Goal: Task Accomplishment & Management: Use online tool/utility

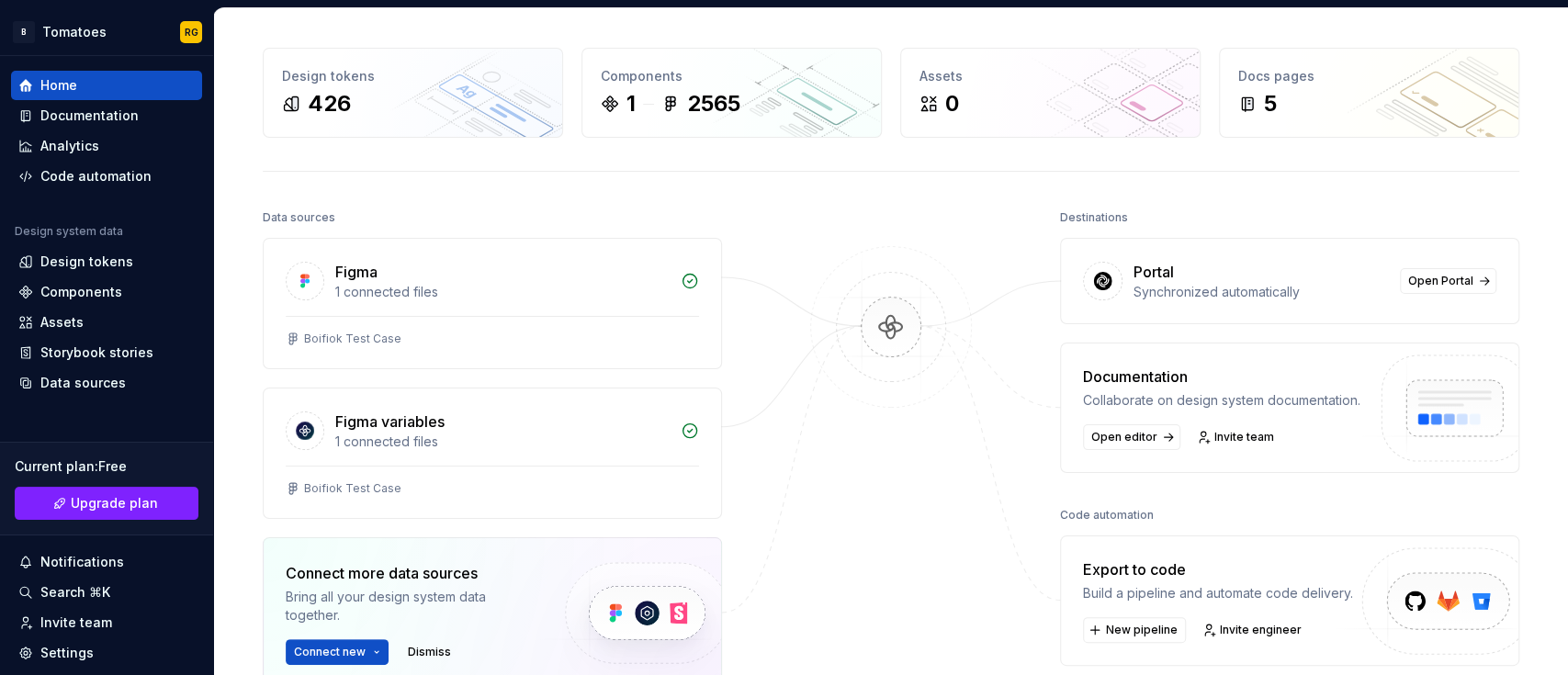
scroll to position [67, 0]
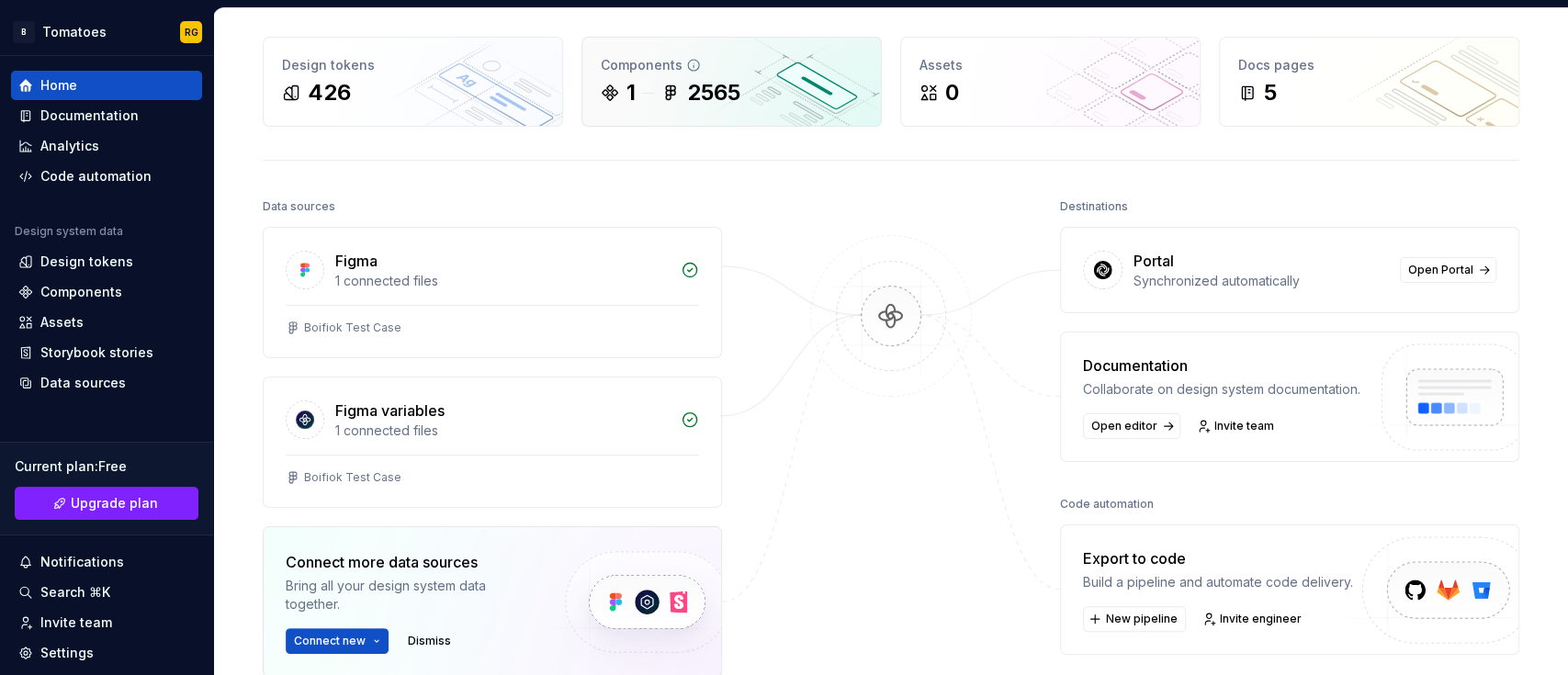
click at [681, 75] on div "Components 1 2565" at bounding box center [731, 82] width 299 height 88
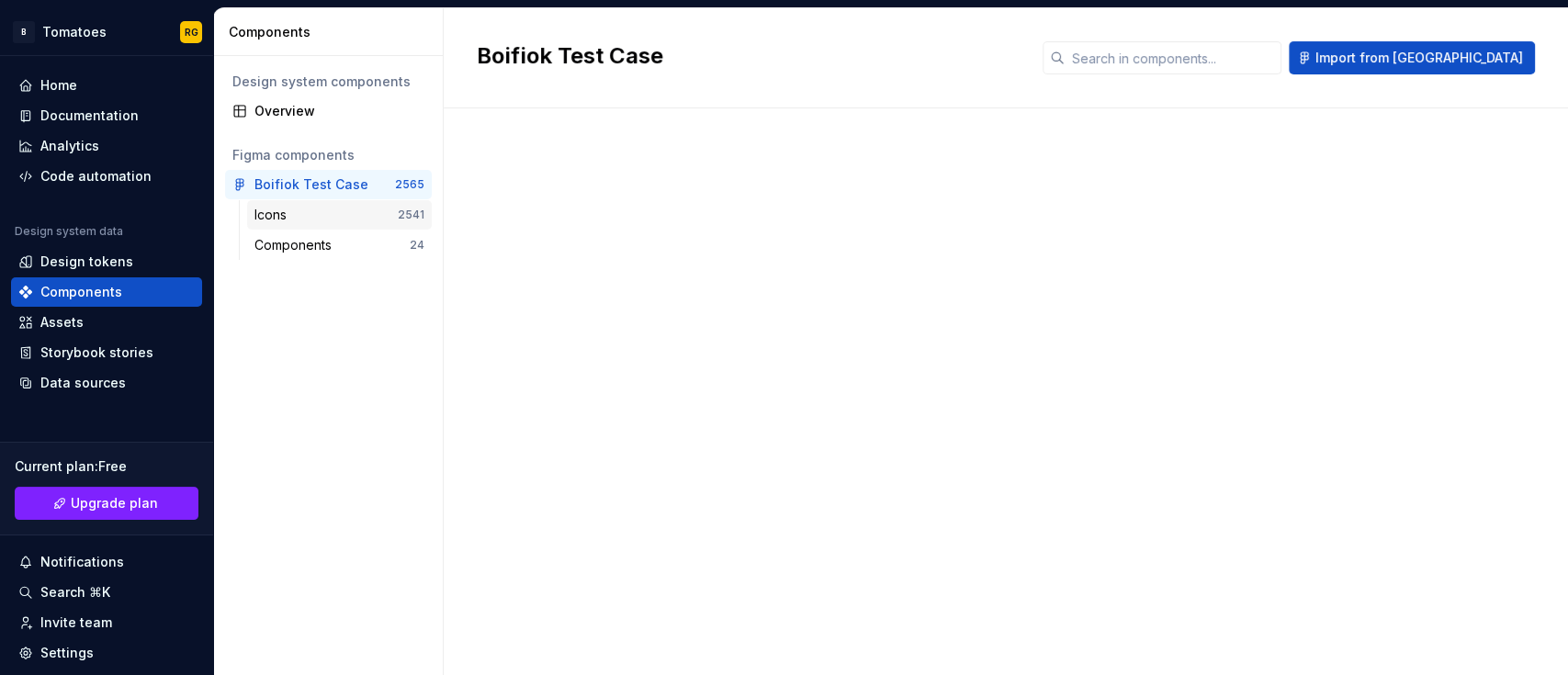
click at [342, 218] on div "Icons" at bounding box center [326, 215] width 144 height 19
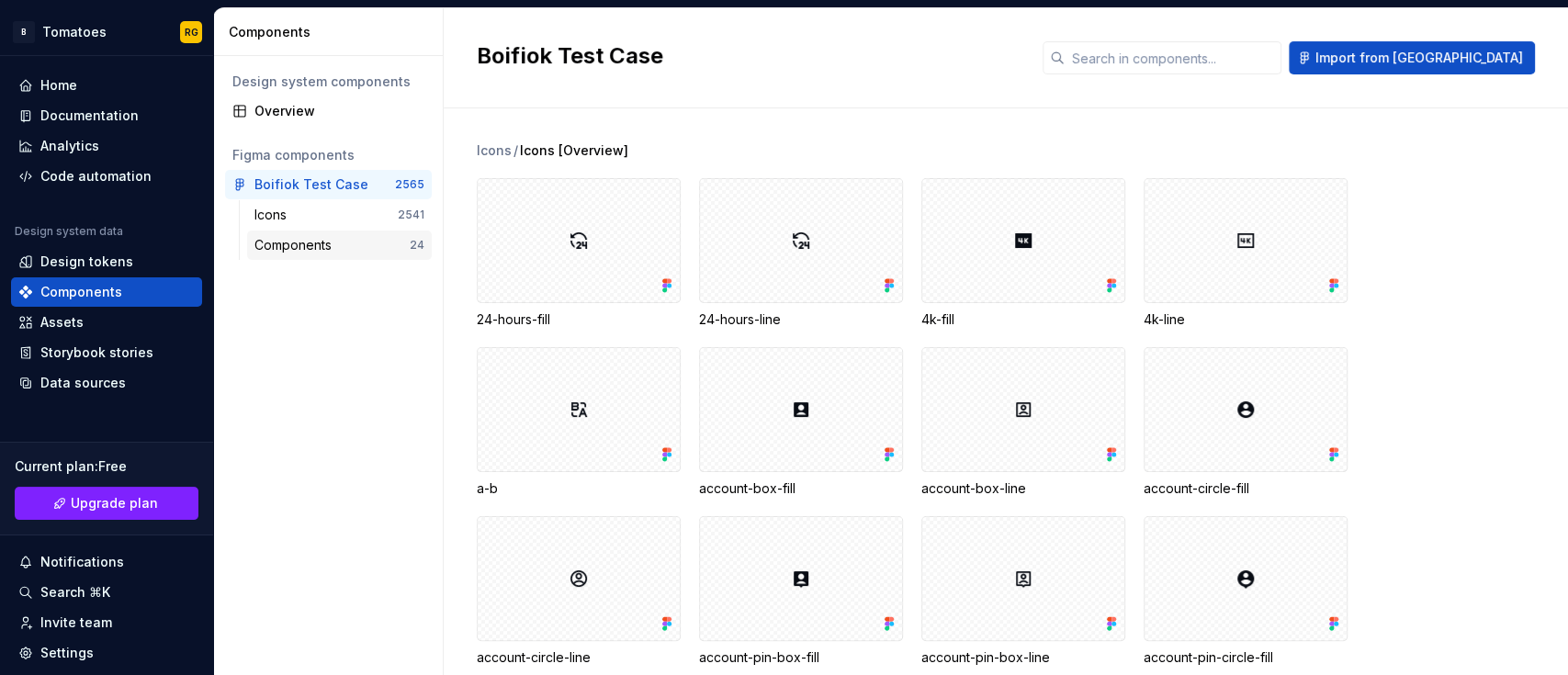
click at [341, 244] on div "Components" at bounding box center [331, 245] width 155 height 19
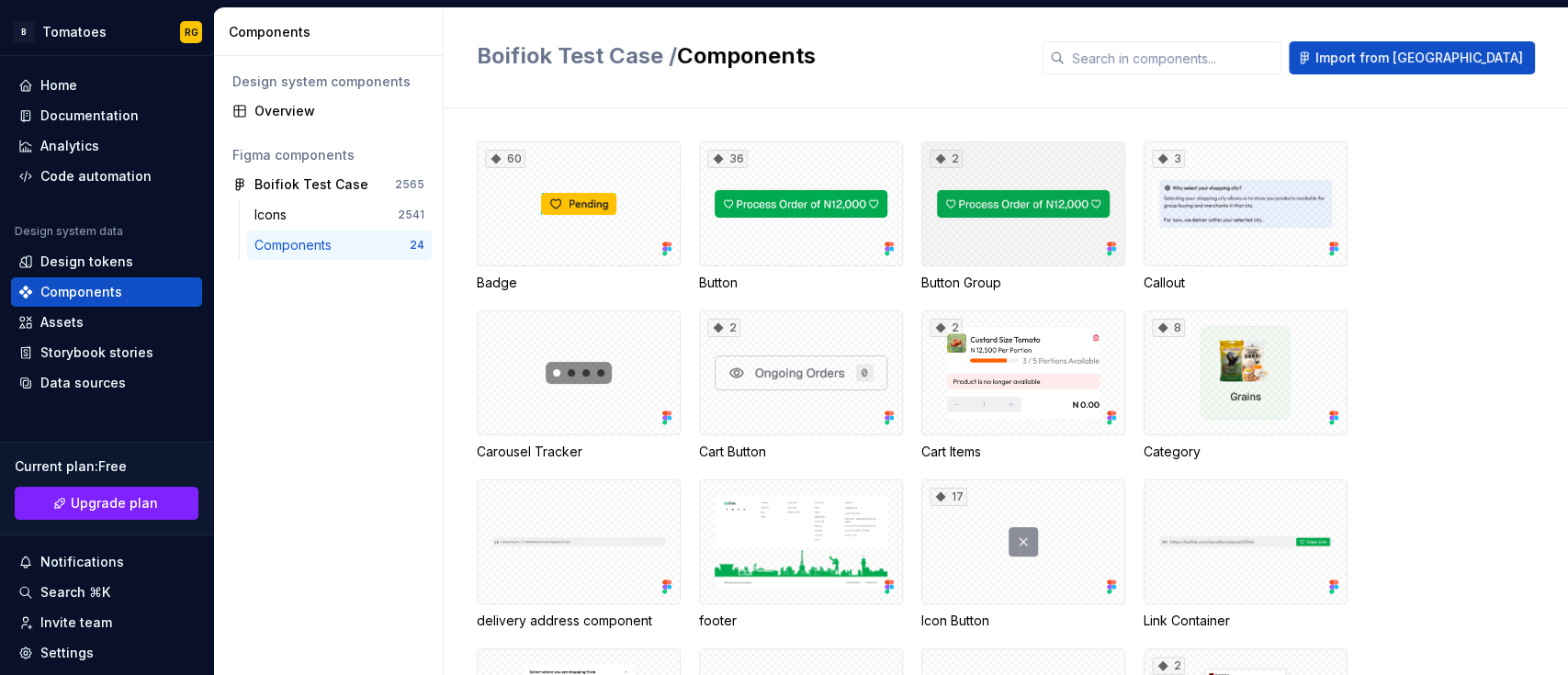
click at [968, 211] on div "2" at bounding box center [1022, 204] width 204 height 125
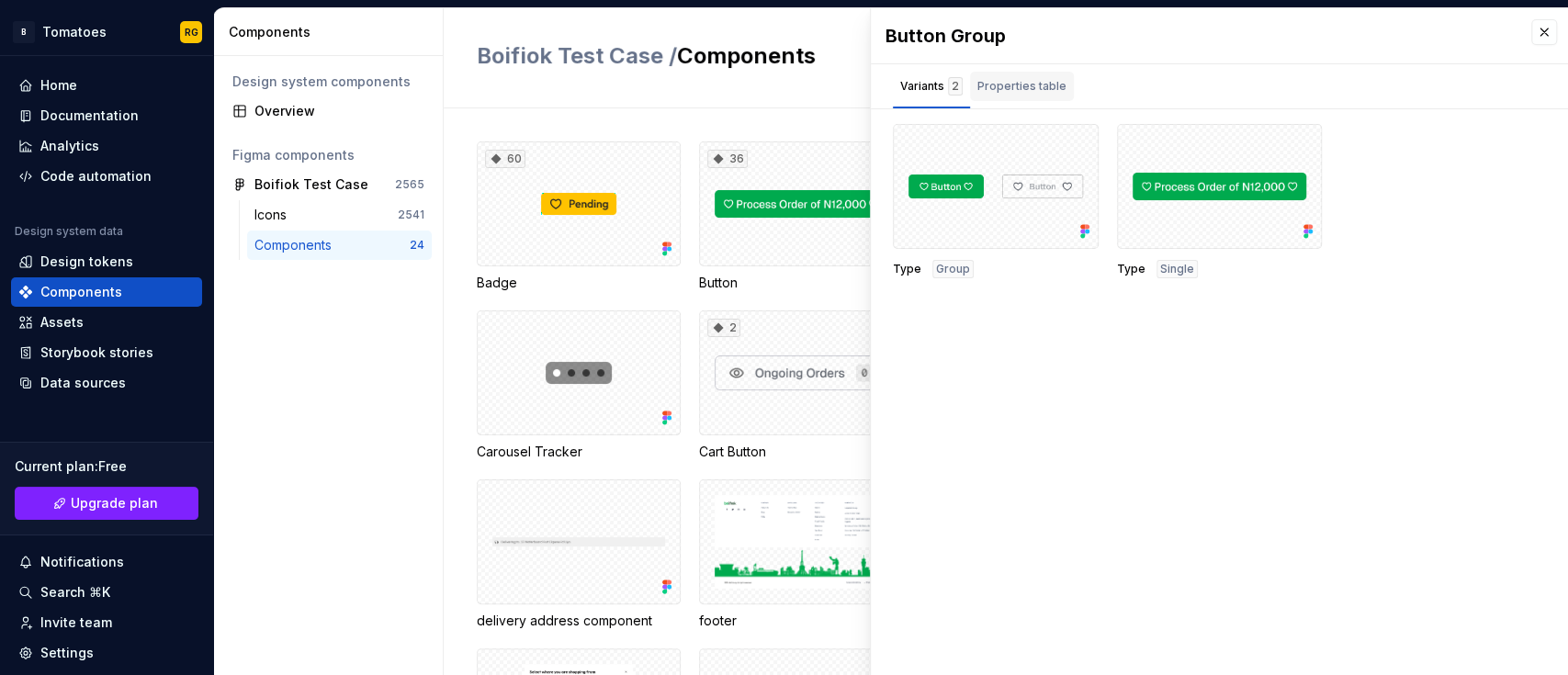
click at [1014, 84] on div "Properties table" at bounding box center [1022, 86] width 89 height 19
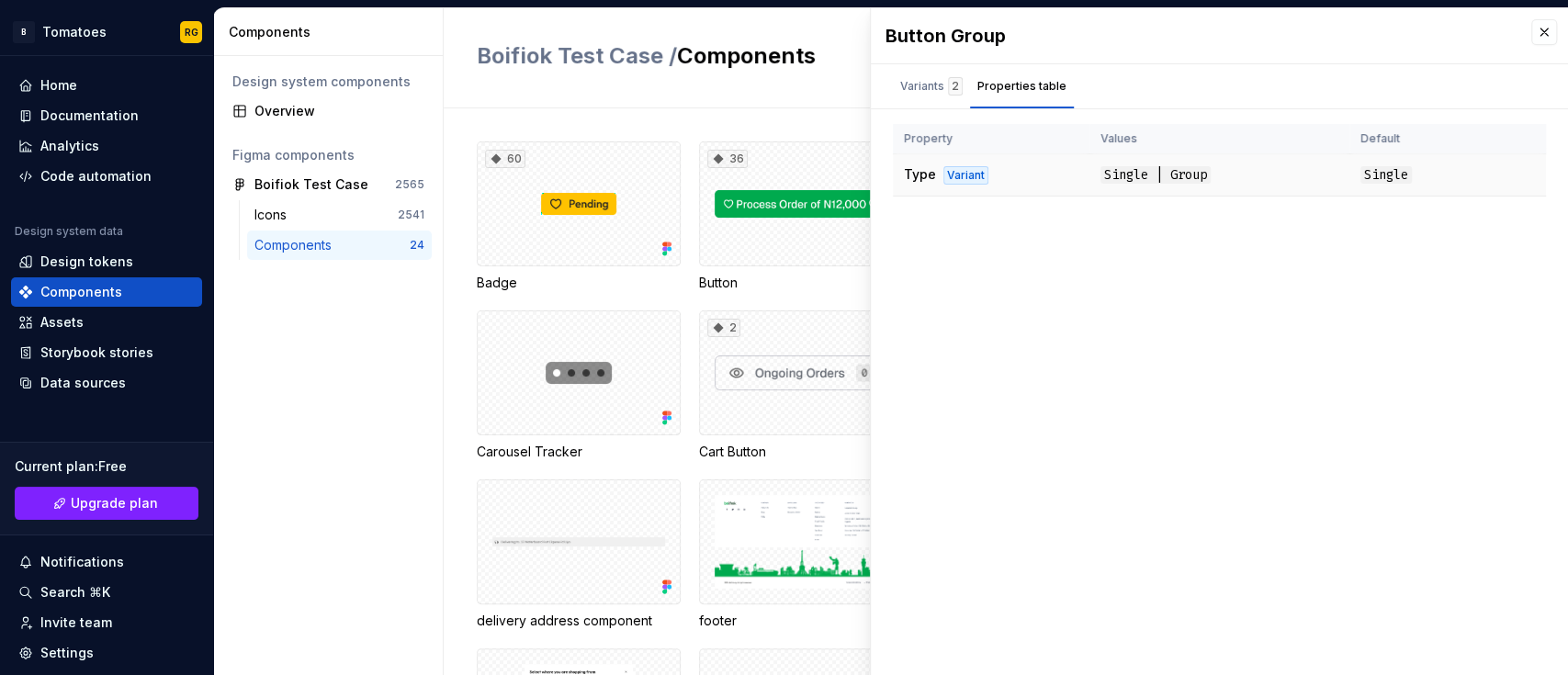
click at [973, 175] on div "Variant" at bounding box center [966, 176] width 45 height 19
click at [1112, 174] on span "Single | Group" at bounding box center [1155, 175] width 110 height 18
drag, startPoint x: 1112, startPoint y: 174, endPoint x: 938, endPoint y: 92, distance: 192.4
click at [938, 92] on div "Button Group Variants 2 Properties table Type Group Type Single Property Values…" at bounding box center [1219, 342] width 697 height 667
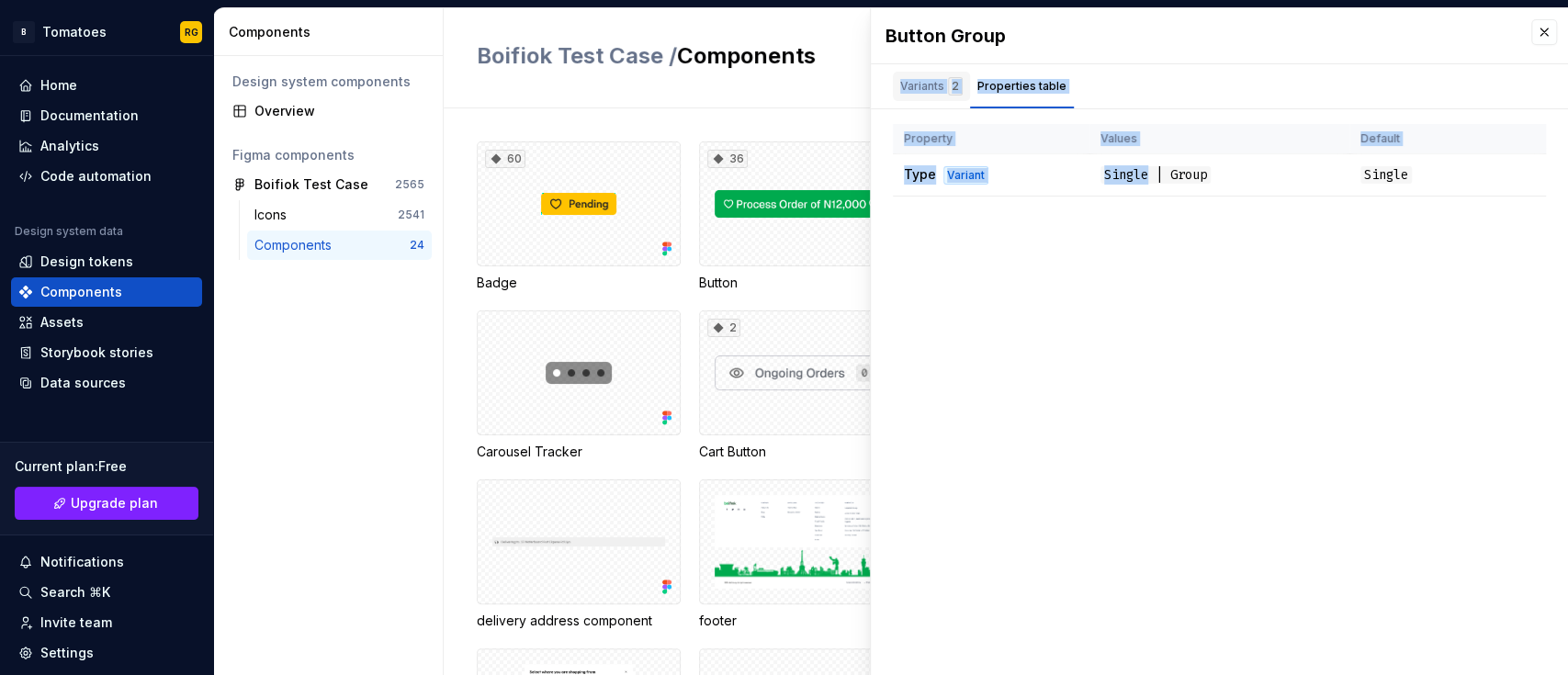
click at [938, 92] on div "Variants 2" at bounding box center [931, 86] width 63 height 19
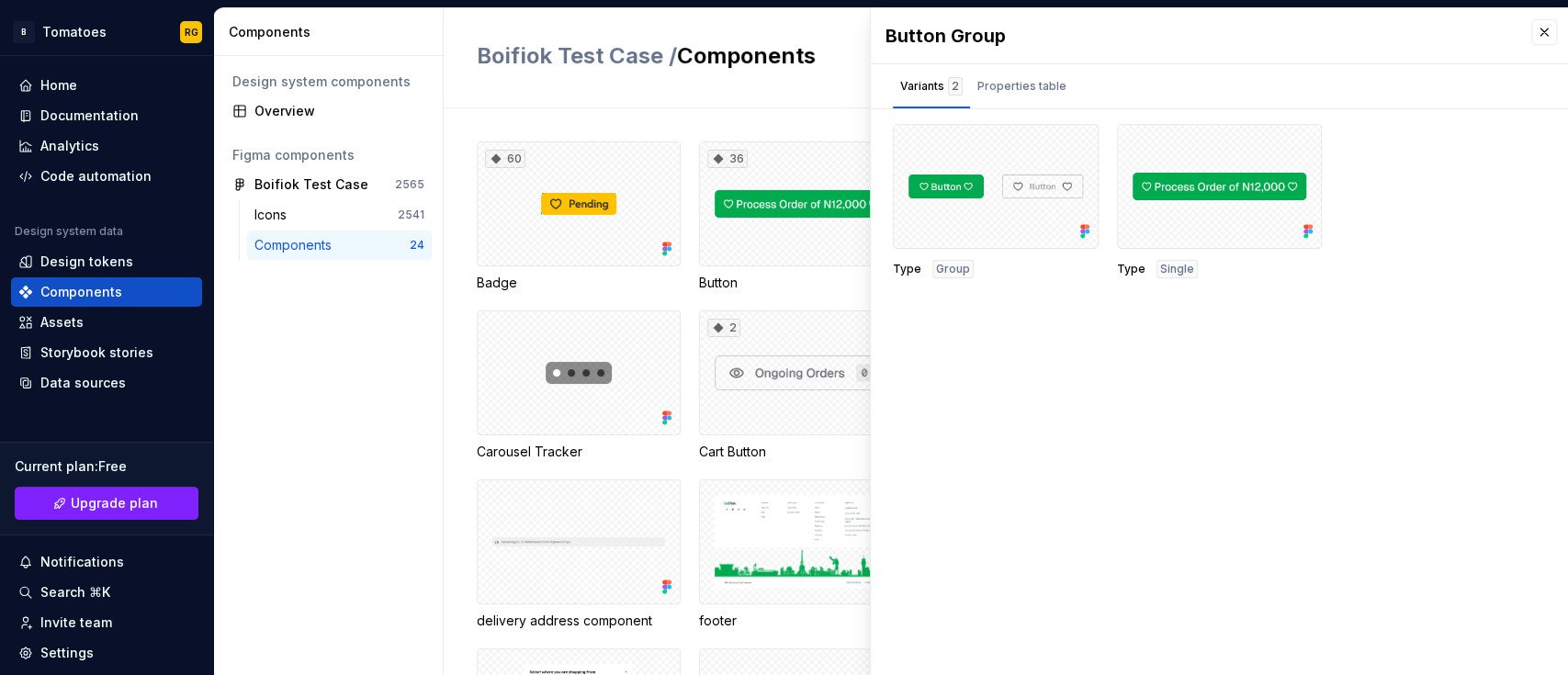
click at [803, 100] on div "Boifiok Test Case / Components Import from [GEOGRAPHIC_DATA]" at bounding box center [1005, 58] width 1124 height 100
click at [380, 430] on div "Design system components Overview Figma components Boifiok Test Case 2565 Icons…" at bounding box center [329, 365] width 229 height 619
click at [1077, 144] on button "button" at bounding box center [1077, 145] width 25 height 25
click at [931, 344] on div "Button Group Variants 2 Properties table Type Group Type Single Property Values…" at bounding box center [1219, 342] width 697 height 667
click at [126, 170] on div "Code automation" at bounding box center [96, 176] width 111 height 19
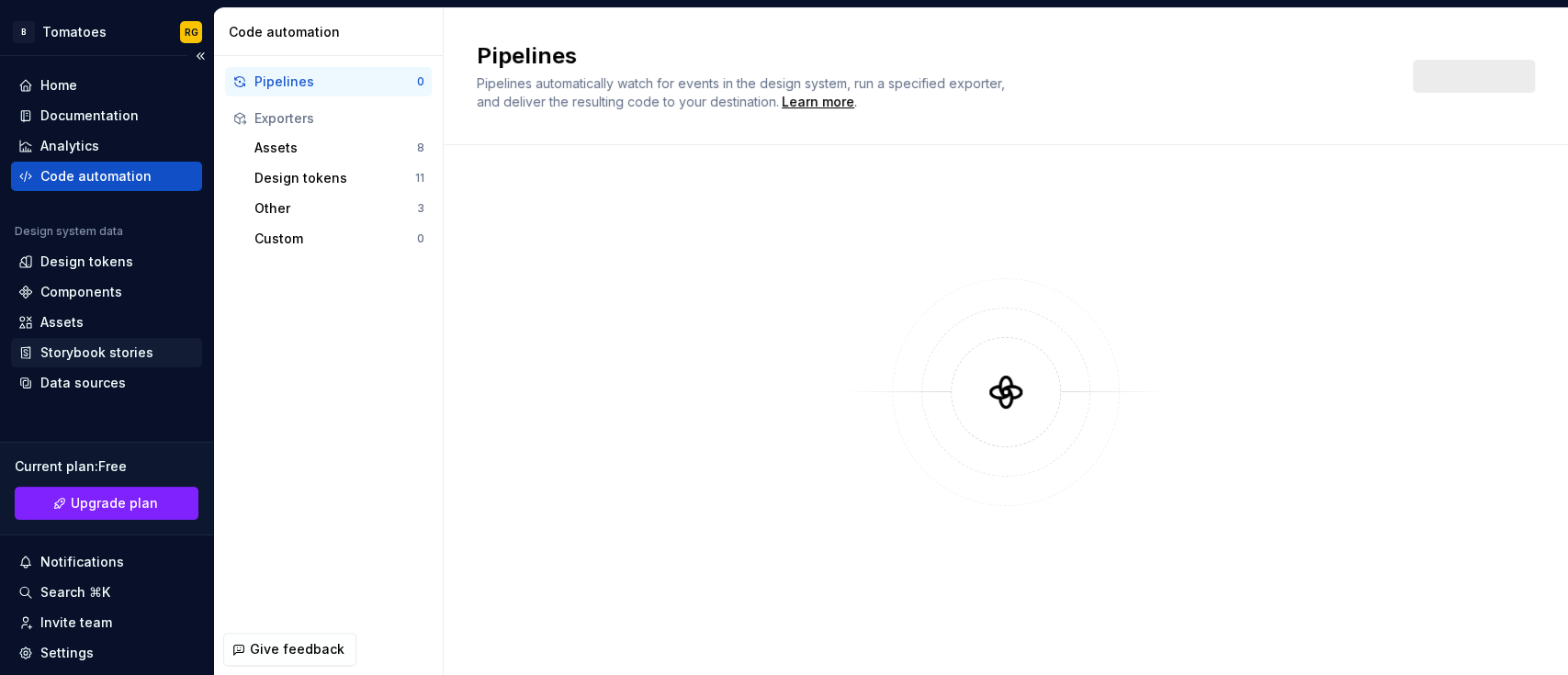
click at [109, 345] on div "Storybook stories" at bounding box center [97, 353] width 113 height 19
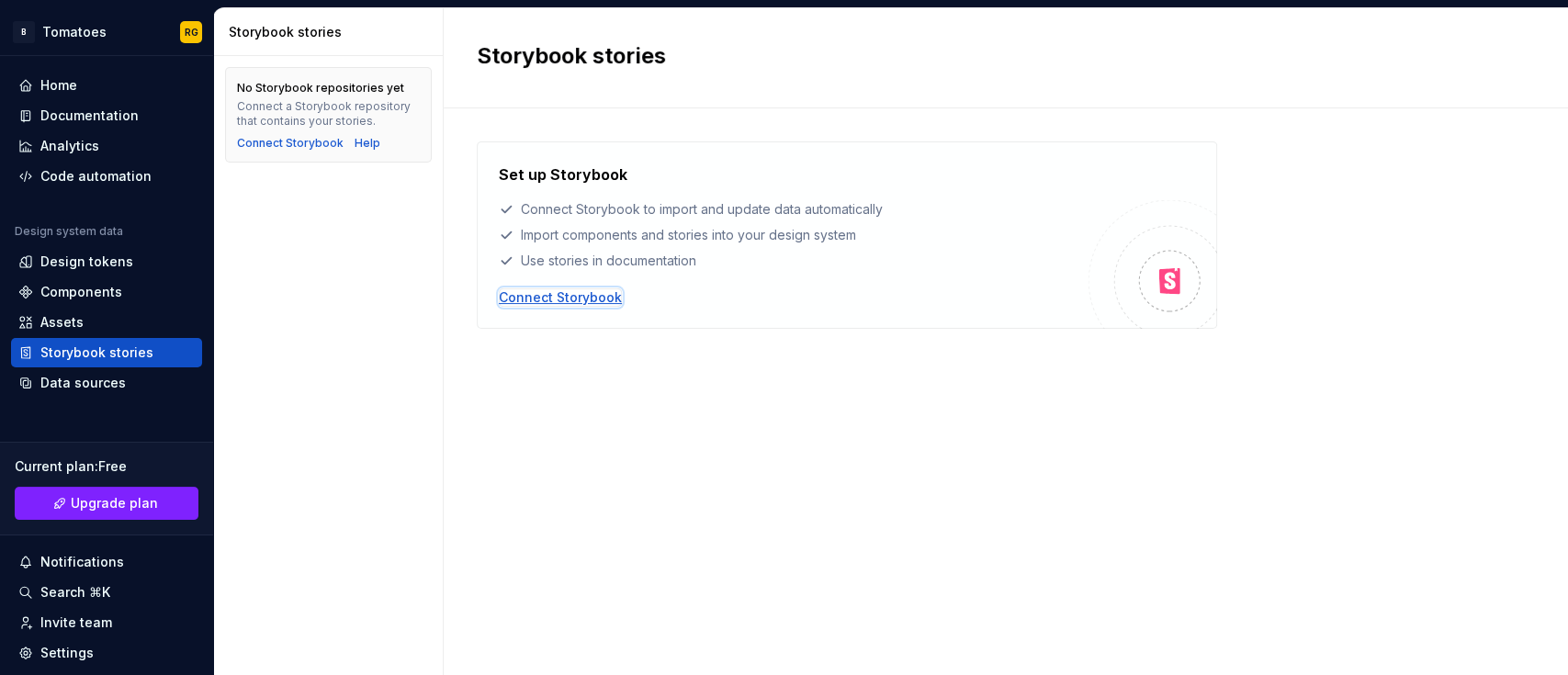
click at [545, 294] on div "Connect Storybook" at bounding box center [560, 298] width 123 height 19
click at [595, 293] on div "Connect Storybook" at bounding box center [560, 298] width 123 height 19
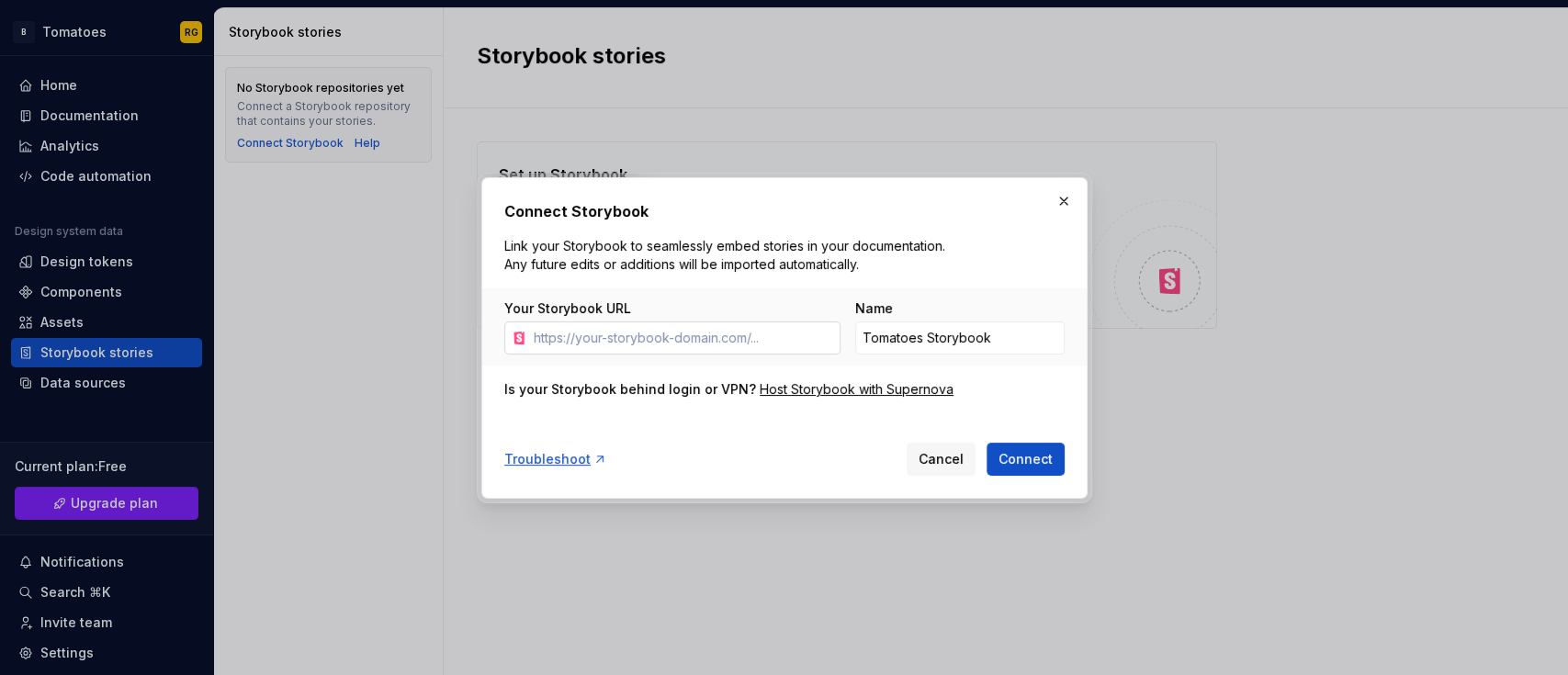
click at [704, 334] on input "Your Storybook URL" at bounding box center [683, 337] width 315 height 33
click at [926, 452] on span "Cancel" at bounding box center [941, 459] width 45 height 19
